Goal: Information Seeking & Learning: Learn about a topic

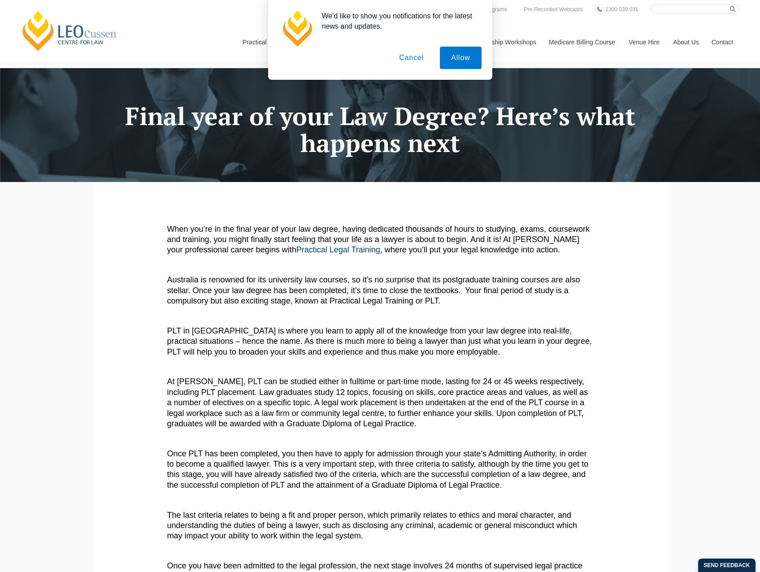
click at [416, 59] on button "Cancel" at bounding box center [411, 58] width 47 height 22
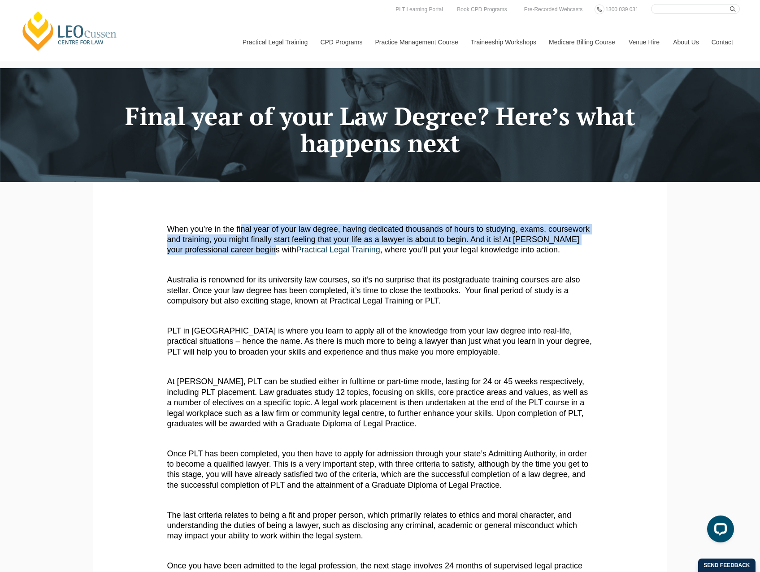
drag, startPoint x: 242, startPoint y: 228, endPoint x: 267, endPoint y: 248, distance: 32.2
click at [267, 248] on p "When you’re in the final year of your law degree, having dedicated thousands of…" at bounding box center [380, 239] width 426 height 31
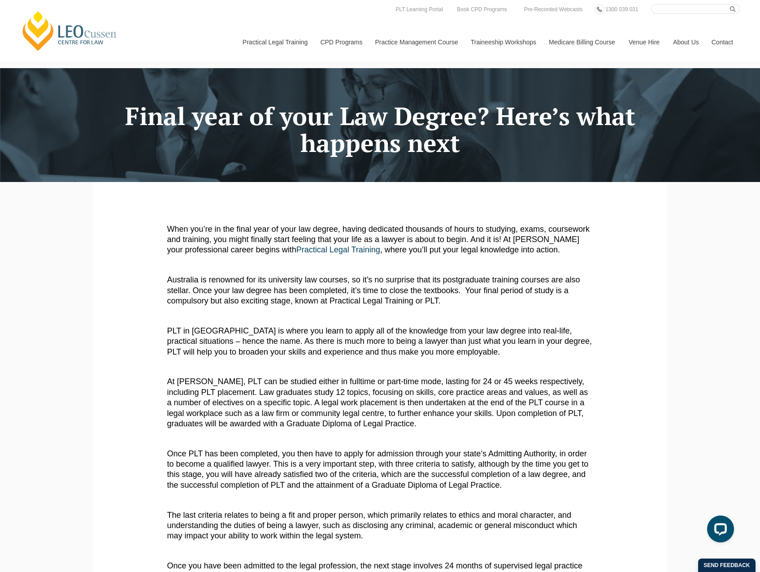
click at [256, 282] on p "Australia is renowned for its university law courses, so it’s no surprise that …" at bounding box center [380, 290] width 426 height 31
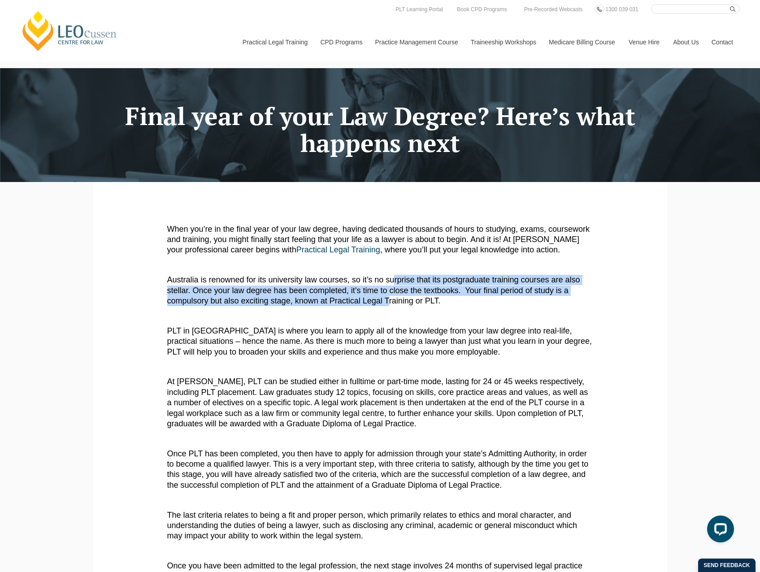
drag, startPoint x: 394, startPoint y: 281, endPoint x: 389, endPoint y: 300, distance: 19.9
click at [389, 300] on p "Australia is renowned for its university law courses, so it’s no surprise that …" at bounding box center [380, 290] width 426 height 31
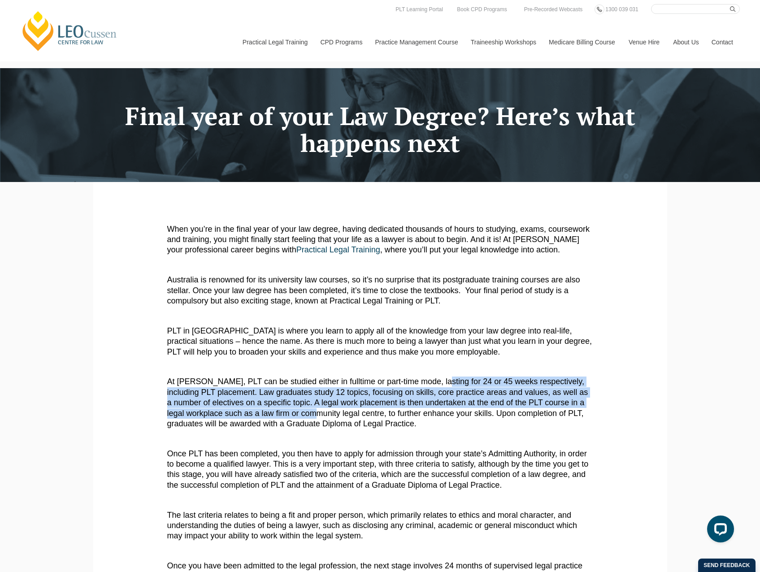
drag, startPoint x: 440, startPoint y: 385, endPoint x: 327, endPoint y: 416, distance: 117.6
click at [328, 416] on p "At Leo Cussen, PLT can be studied either in fulltime or part-time mode, lasting…" at bounding box center [380, 403] width 426 height 52
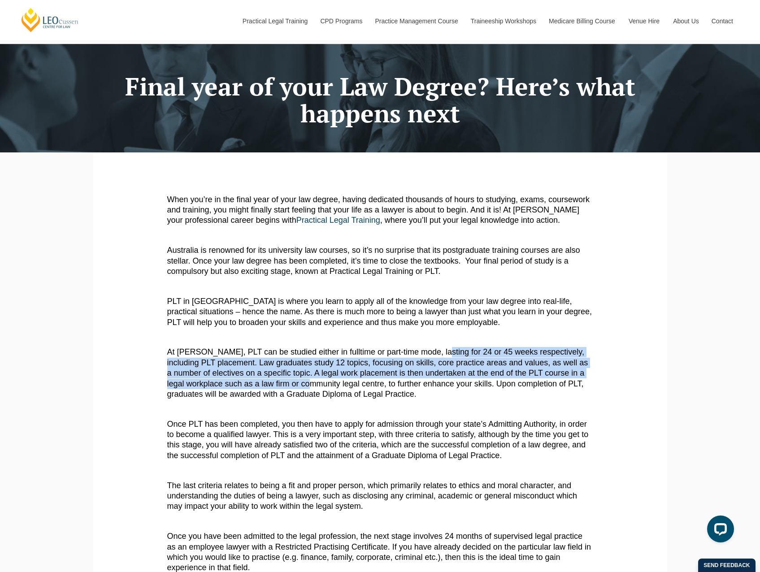
scroll to position [45, 0]
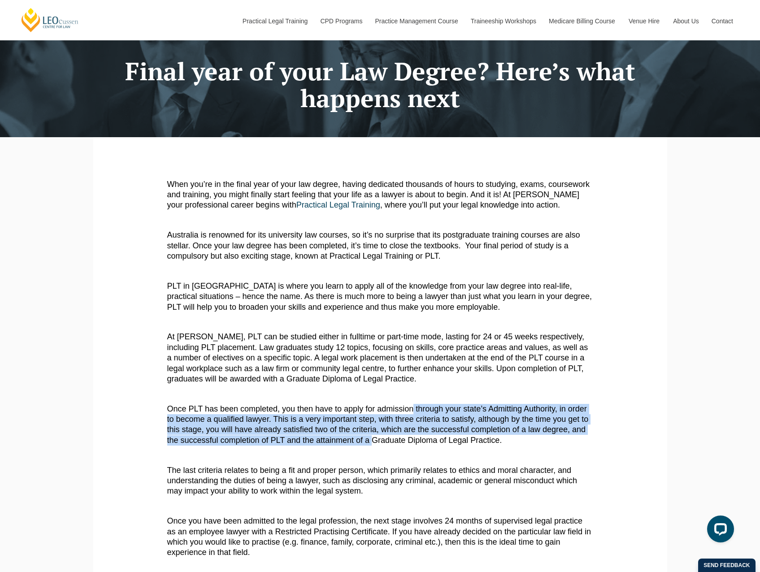
drag, startPoint x: 416, startPoint y: 406, endPoint x: 363, endPoint y: 441, distance: 63.0
click at [364, 441] on p "Once PLT has been completed, you then have to apply for admission through your …" at bounding box center [380, 425] width 426 height 42
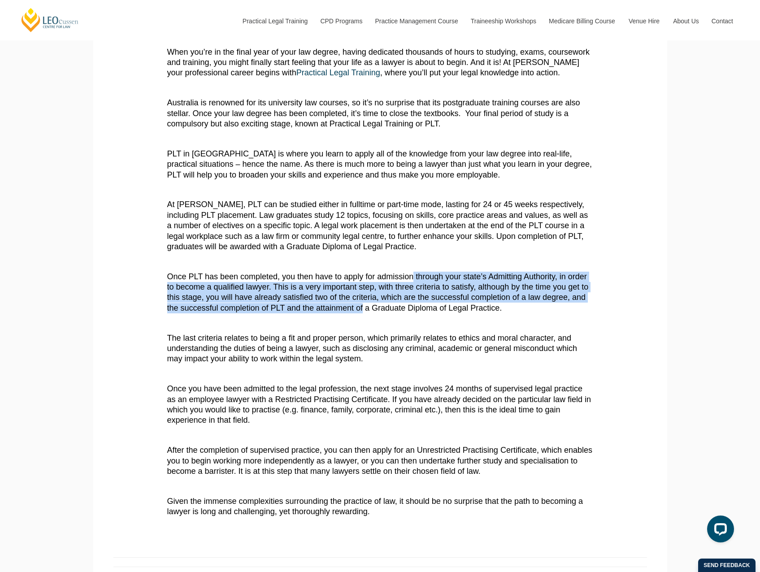
scroll to position [179, 0]
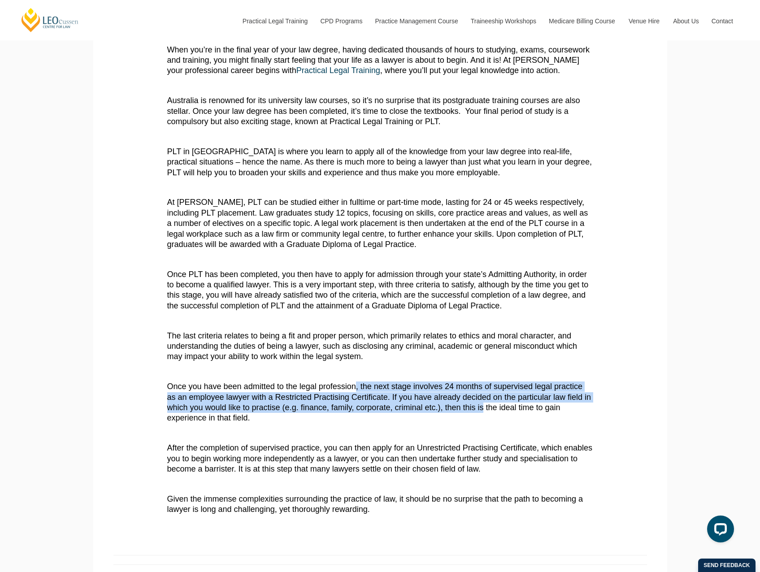
drag, startPoint x: 356, startPoint y: 385, endPoint x: 433, endPoint y: 413, distance: 81.7
click at [446, 413] on p "Once you have been admitted to the legal profession, the next stage involves 24…" at bounding box center [380, 402] width 426 height 42
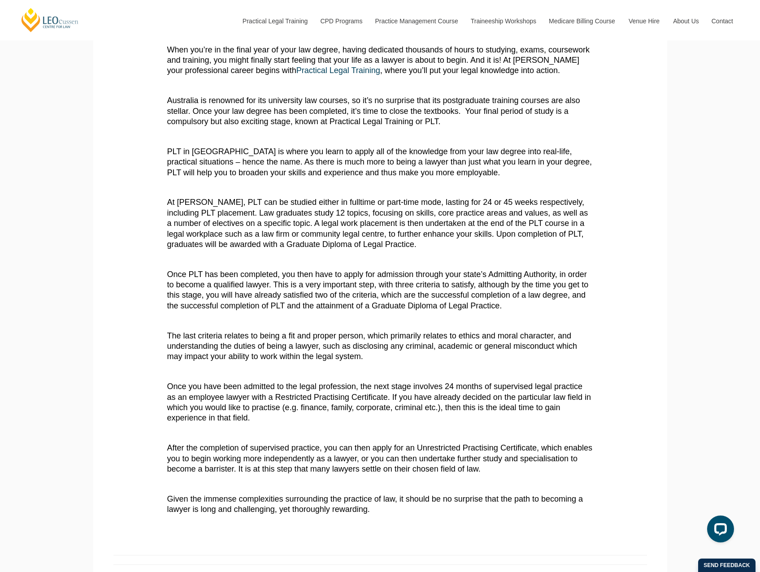
click at [236, 438] on p at bounding box center [380, 433] width 426 height 10
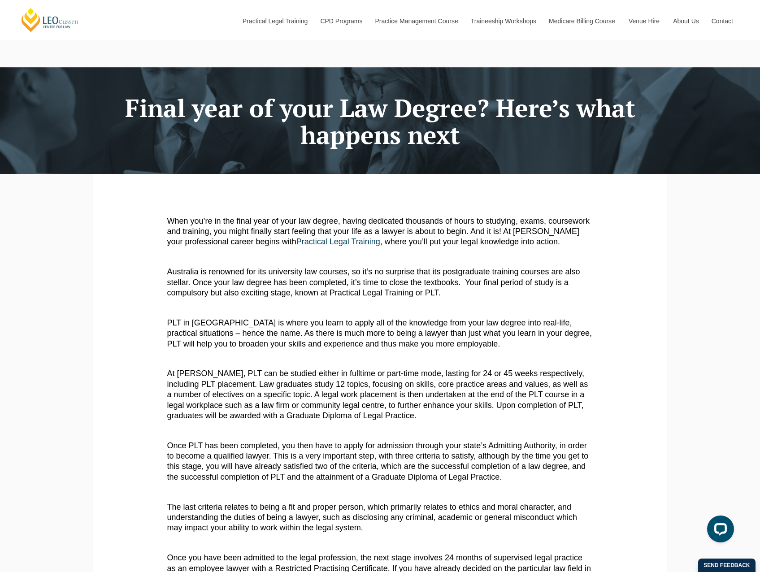
scroll to position [0, 0]
